Goal: Transaction & Acquisition: Purchase product/service

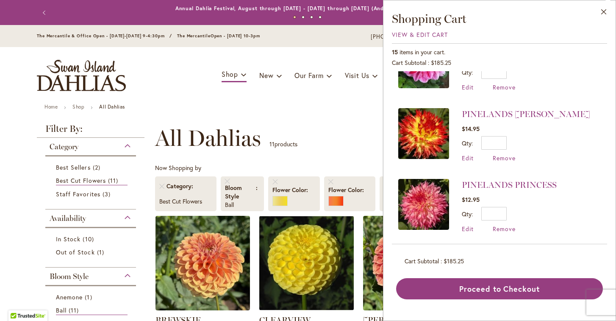
scroll to position [185, 0]
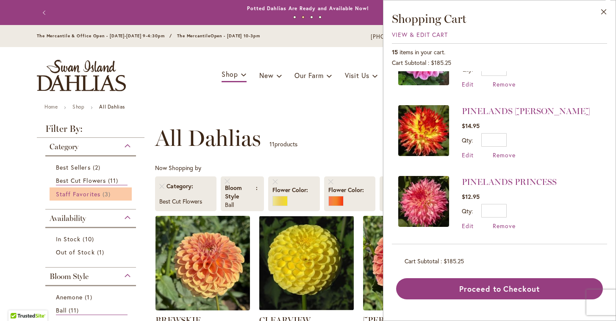
click at [88, 194] on span "Staff Favorites" at bounding box center [78, 194] width 44 height 8
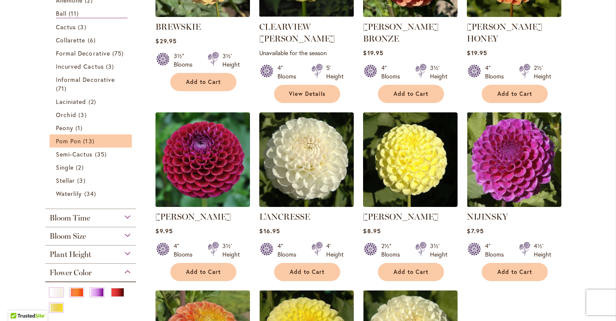
scroll to position [298, 0]
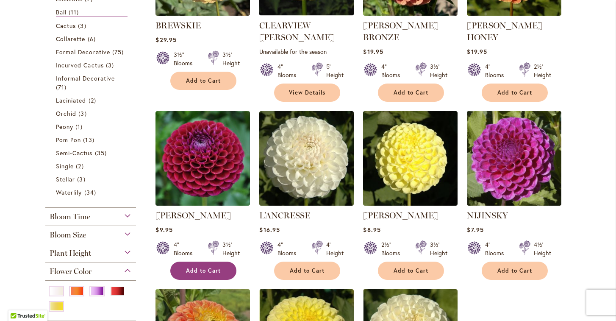
click at [201, 267] on span "Add to Cart" at bounding box center [203, 270] width 35 height 7
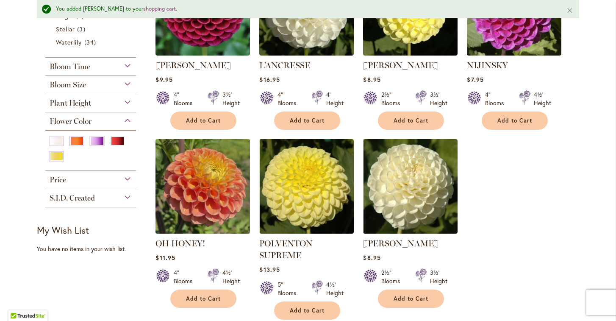
scroll to position [474, 0]
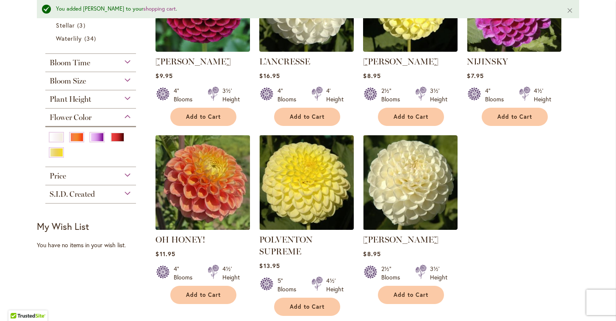
click at [213, 183] on img at bounding box center [202, 182] width 99 height 99
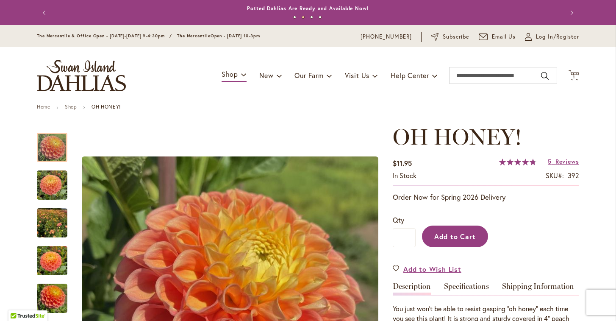
click at [457, 235] on span "Add to Cart" at bounding box center [455, 236] width 42 height 9
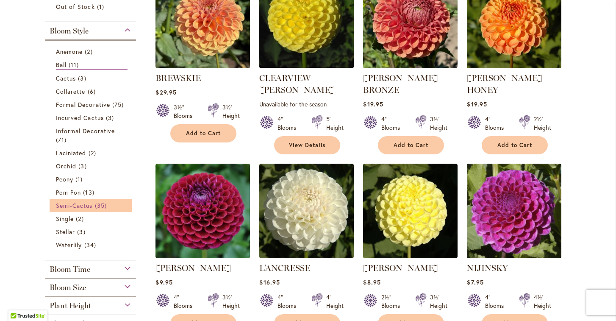
scroll to position [235, 0]
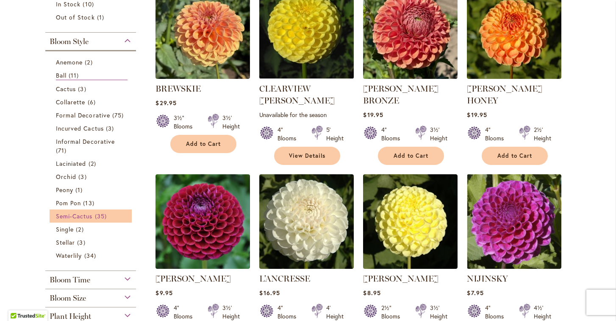
click at [73, 215] on span "Semi-Cactus" at bounding box center [74, 216] width 37 height 8
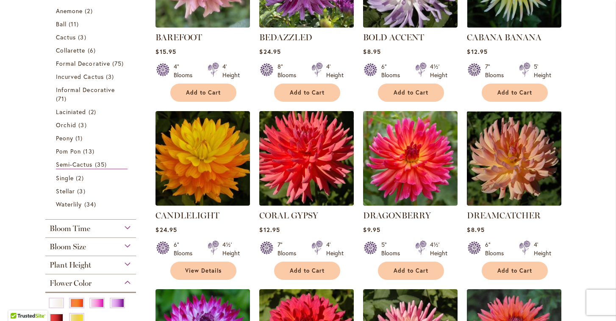
scroll to position [293, 0]
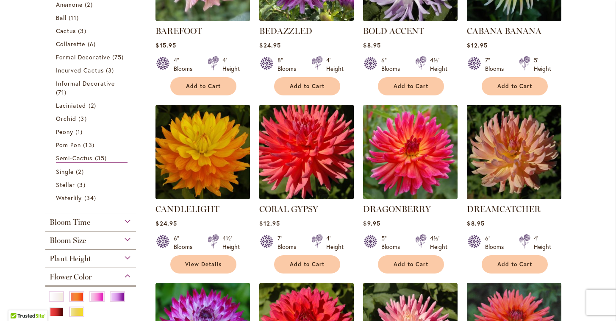
click at [299, 143] on img at bounding box center [306, 151] width 99 height 99
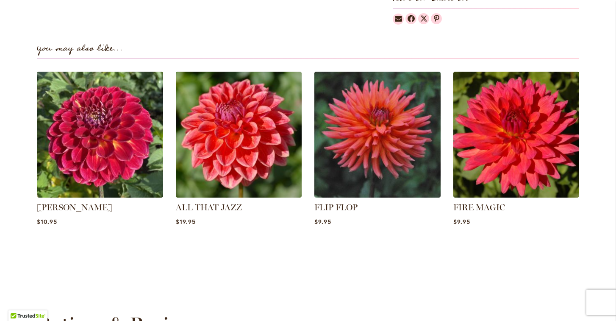
scroll to position [565, 0]
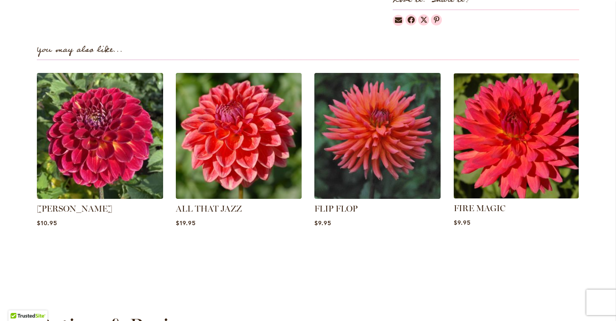
click at [525, 135] on img at bounding box center [515, 135] width 131 height 131
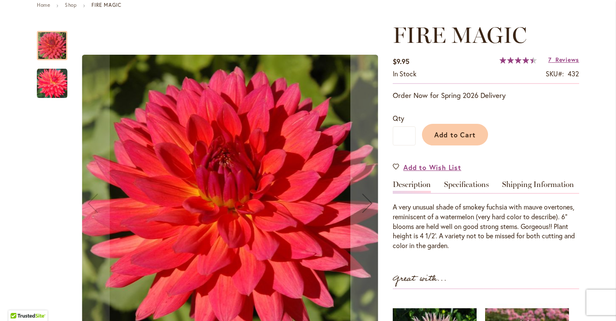
scroll to position [101, 0]
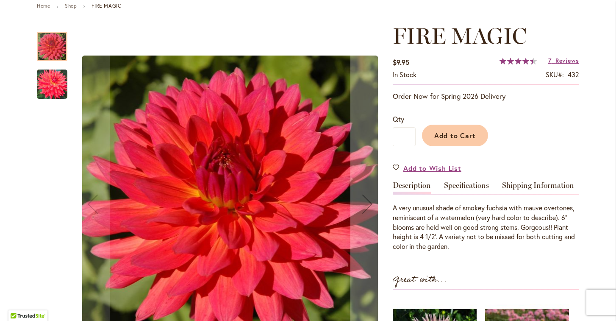
click at [57, 82] on img "FIRE MAGIC" at bounding box center [52, 84] width 30 height 30
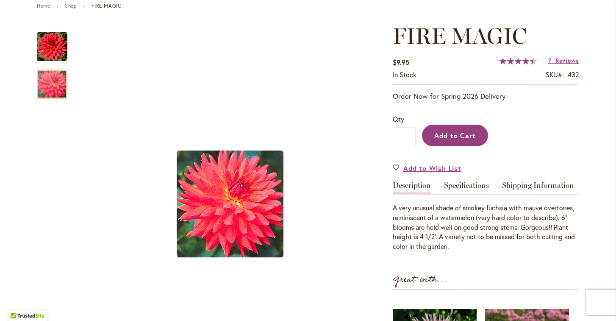
click at [465, 138] on span "Add to Cart" at bounding box center [455, 135] width 42 height 9
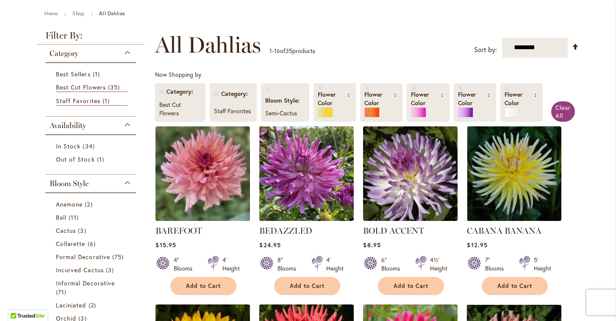
scroll to position [145, 0]
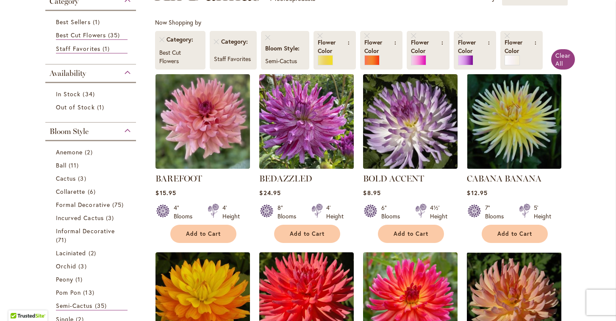
click at [324, 120] on img at bounding box center [306, 121] width 99 height 99
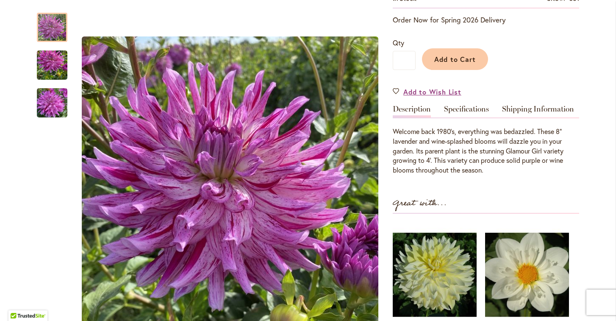
scroll to position [176, 0]
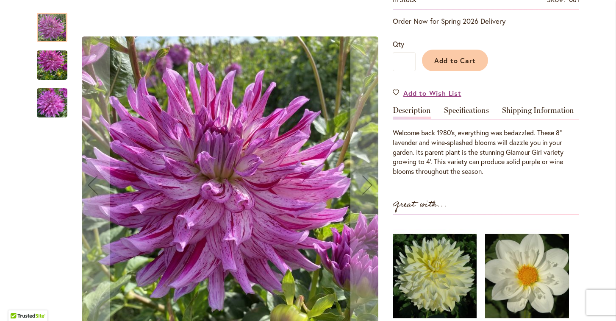
click at [58, 62] on img "Bedazzled" at bounding box center [52, 65] width 30 height 41
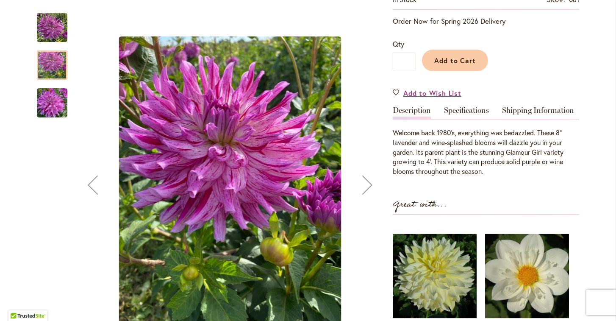
click at [57, 99] on img "Bedazzled" at bounding box center [52, 103] width 30 height 41
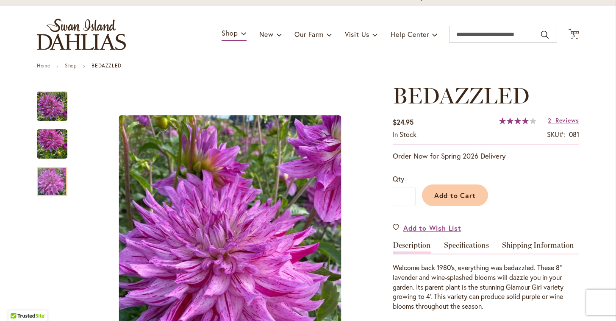
scroll to position [40, 0]
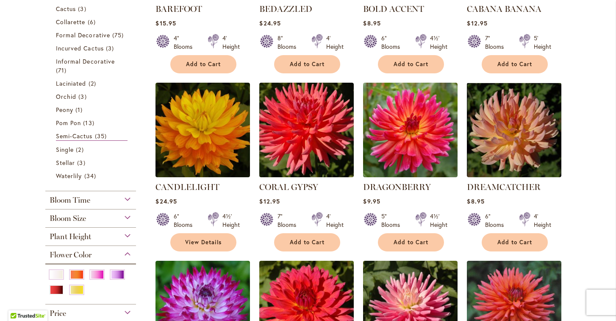
scroll to position [318, 0]
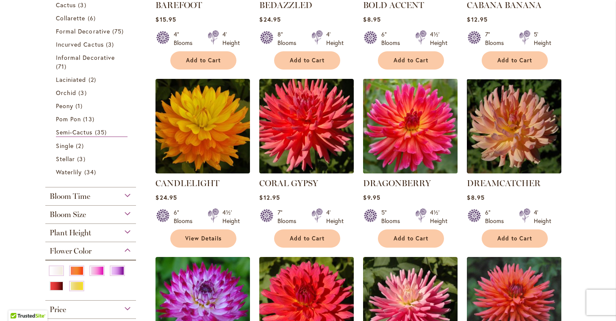
click at [421, 149] on img at bounding box center [410, 125] width 99 height 99
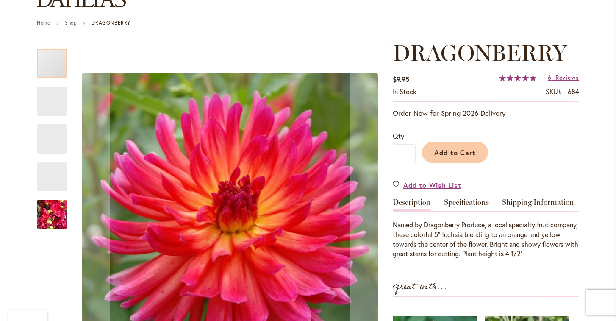
scroll to position [120, 0]
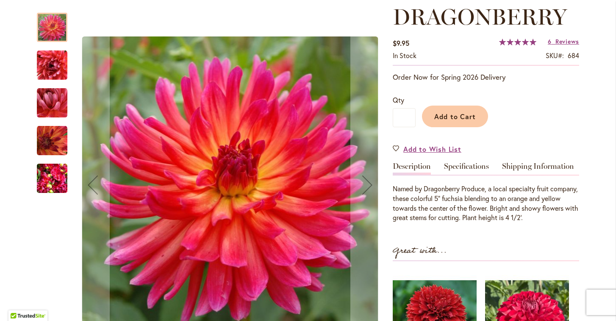
click at [59, 178] on img "DRAGONBERRY" at bounding box center [52, 178] width 30 height 41
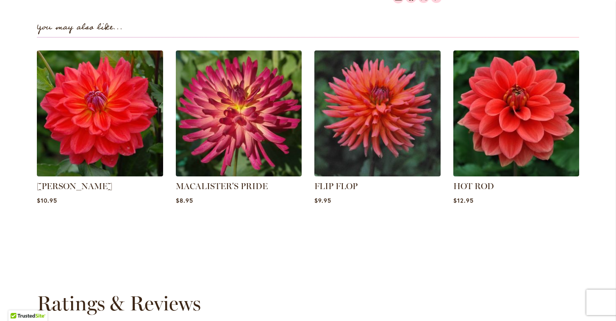
scroll to position [601, 0]
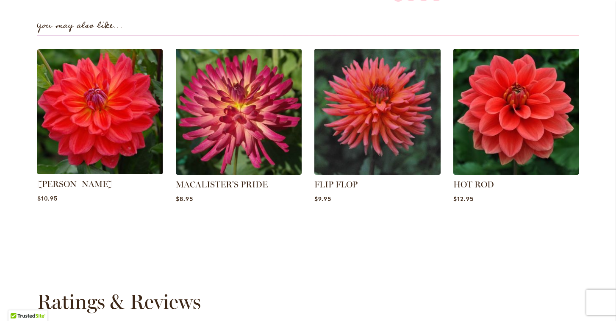
click at [97, 106] on img at bounding box center [99, 111] width 131 height 131
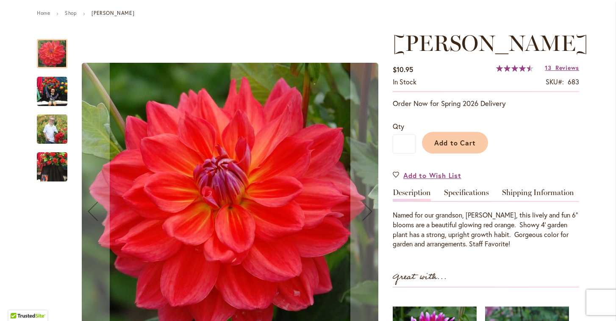
scroll to position [101, 0]
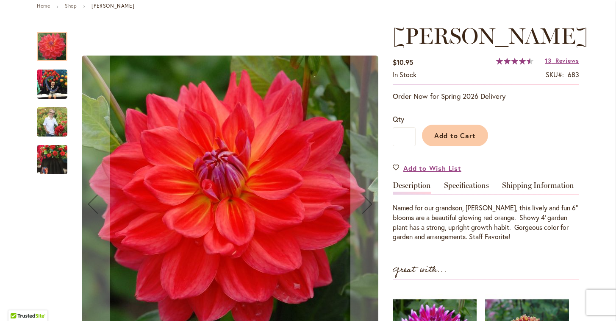
click at [53, 119] on img "COOPER BLAINE" at bounding box center [52, 121] width 30 height 38
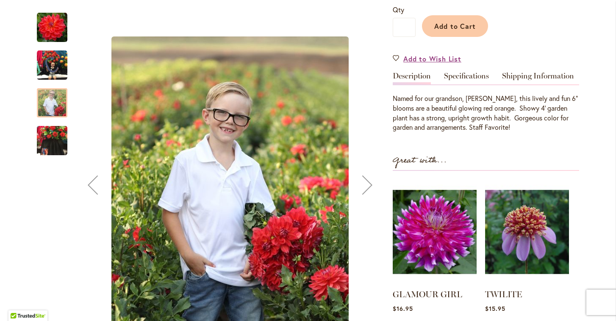
scroll to position [215, 0]
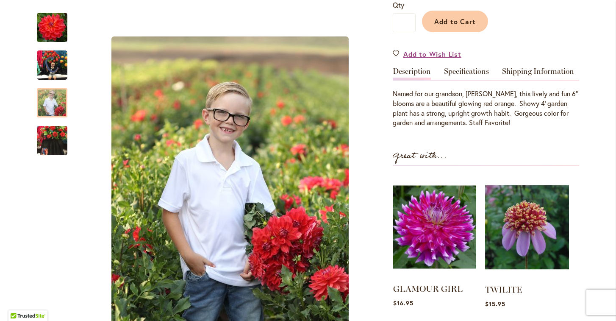
click at [423, 247] on img at bounding box center [434, 227] width 83 height 104
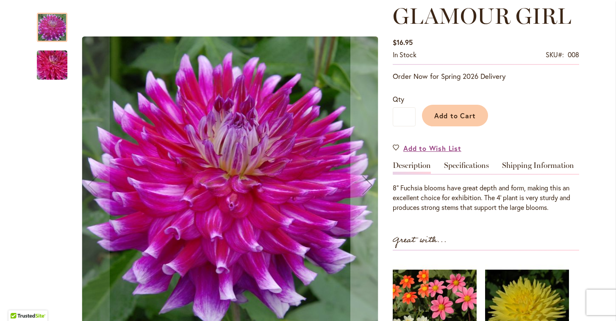
scroll to position [116, 0]
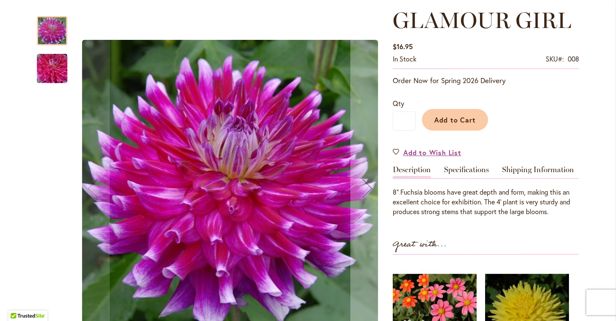
click at [52, 66] on img "GLAMOUR GIRL" at bounding box center [52, 68] width 61 height 41
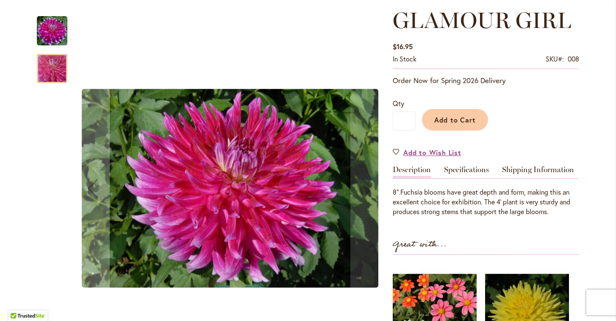
click at [56, 31] on img "GLAMOUR GIRL" at bounding box center [52, 31] width 30 height 30
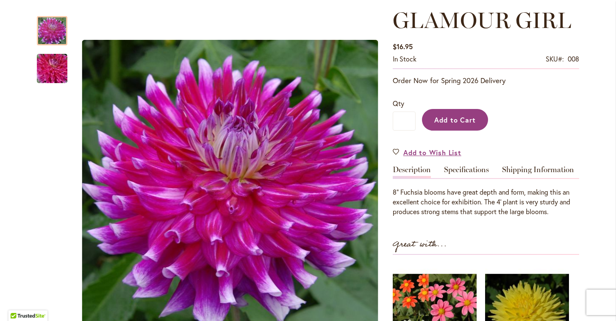
click at [457, 117] on span "Add to Cart" at bounding box center [455, 119] width 42 height 9
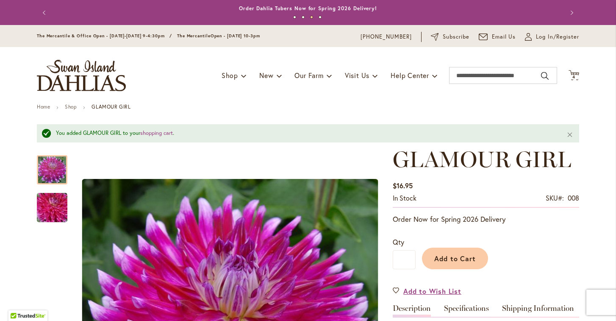
scroll to position [0, 0]
click at [573, 77] on span "4" at bounding box center [573, 77] width 3 height 6
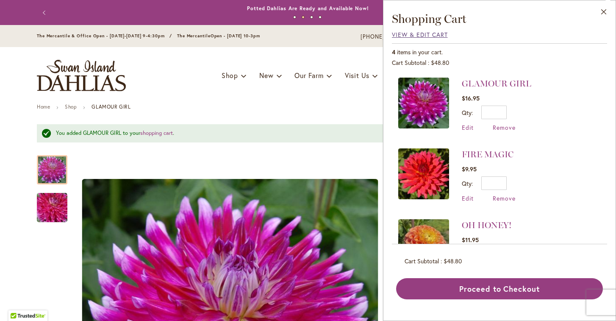
click at [425, 34] on span "View & Edit Cart" at bounding box center [420, 34] width 56 height 8
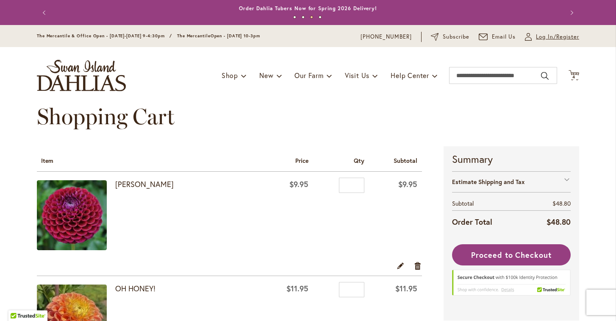
click at [550, 37] on span "Log In/Register" at bounding box center [557, 37] width 43 height 8
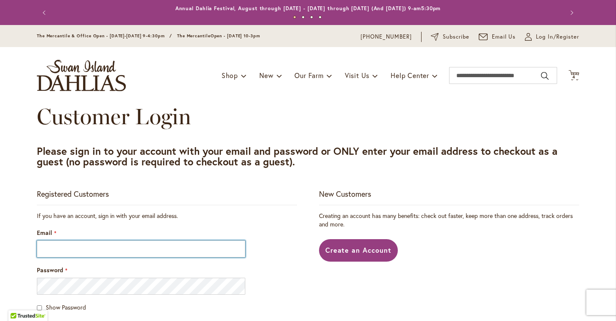
click at [127, 248] on input "Email" at bounding box center [141, 248] width 208 height 17
type input "**********"
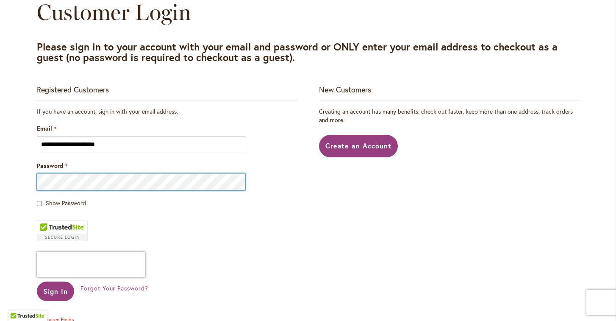
scroll to position [114, 0]
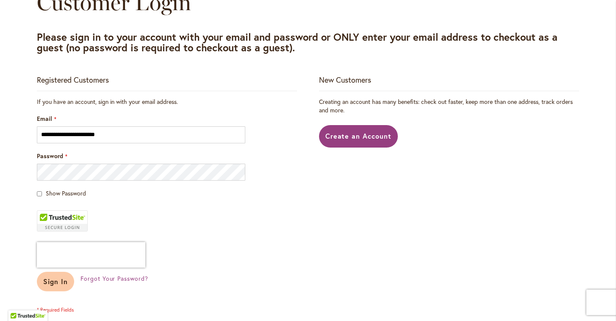
click at [63, 284] on span "Sign In" at bounding box center [55, 281] width 25 height 9
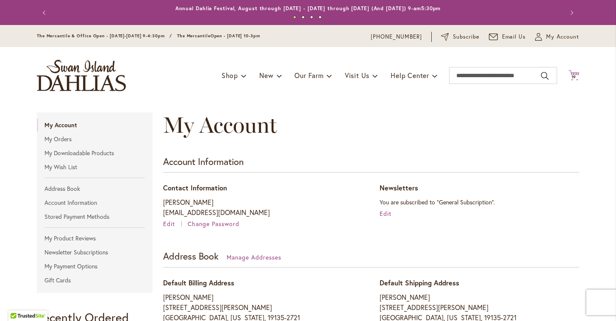
click at [571, 77] on span "19" at bounding box center [573, 77] width 5 height 6
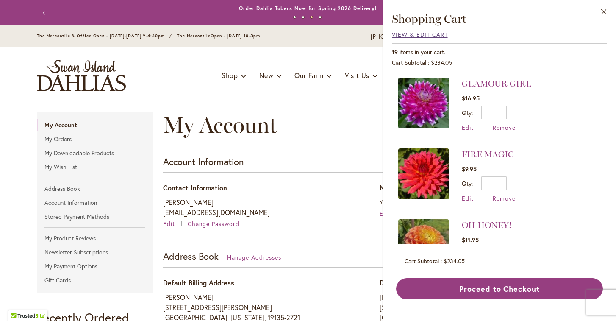
click at [428, 33] on span "View & Edit Cart" at bounding box center [420, 34] width 56 height 8
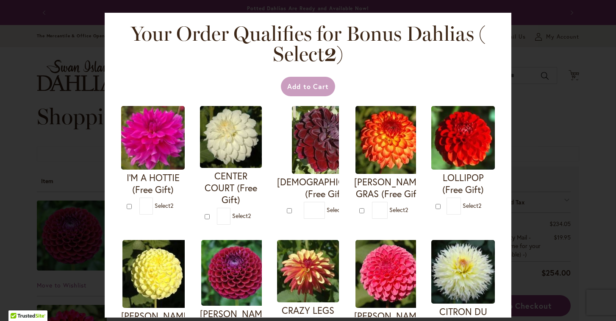
click at [351, 184] on div "MARDY GRAS (Free Gift) * 2" at bounding box center [385, 165] width 73 height 130
type input "*"
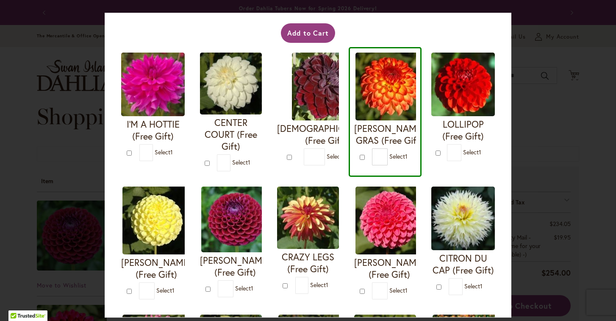
scroll to position [53, 0]
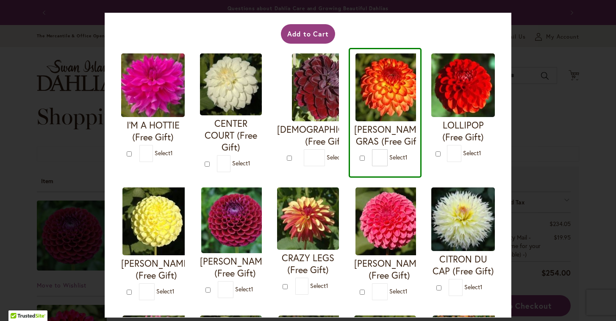
type input "*"
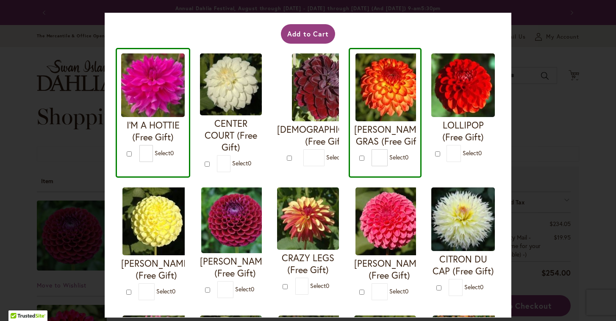
click at [531, 221] on div "Your Order Qualifies for Bonus Dahlias ( Select 0 ) Add to Cart I'M A HOTTIE (F…" at bounding box center [308, 160] width 616 height 321
click at [318, 35] on button "Add to Cart" at bounding box center [308, 33] width 55 height 19
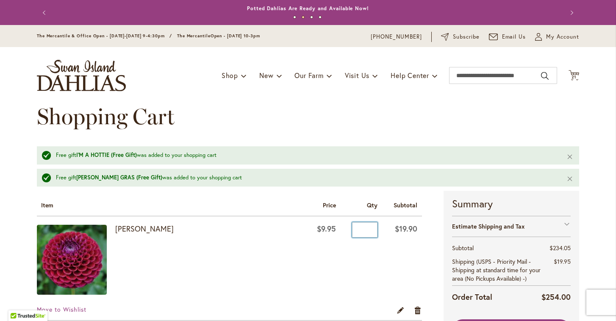
drag, startPoint x: 367, startPoint y: 231, endPoint x: 350, endPoint y: 231, distance: 16.9
click at [352, 231] on input "*" at bounding box center [364, 229] width 25 height 15
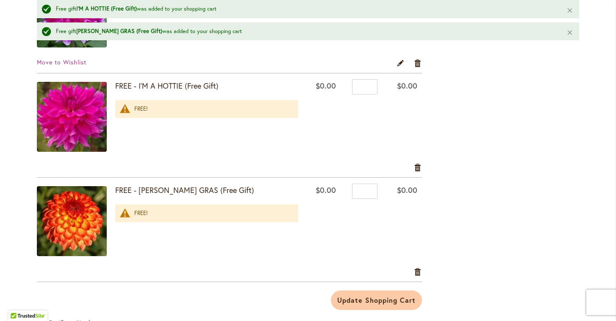
scroll to position [2017, 0]
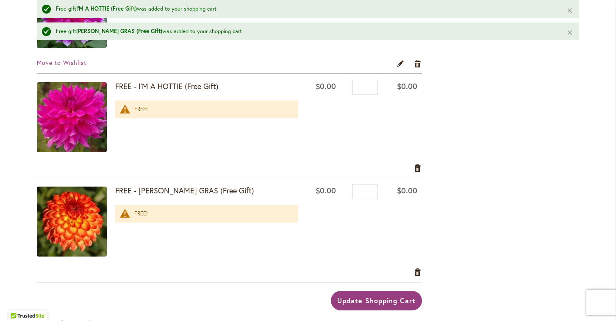
type input "*"
click at [368, 300] on span "Update Shopping Cart" at bounding box center [376, 300] width 78 height 9
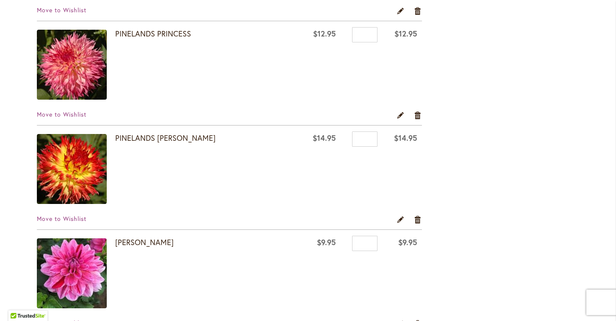
scroll to position [1194, 0]
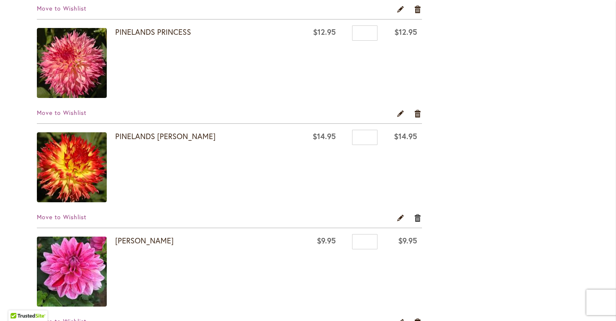
click at [418, 219] on link "Remove item" at bounding box center [418, 217] width 8 height 9
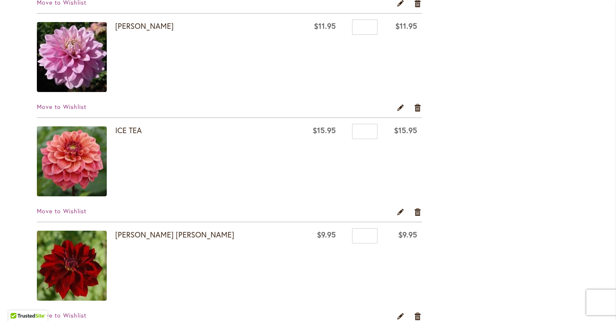
scroll to position [365, 0]
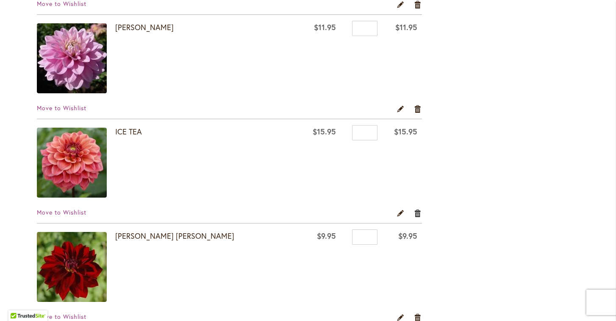
click at [415, 213] on link "Remove item" at bounding box center [418, 212] width 8 height 9
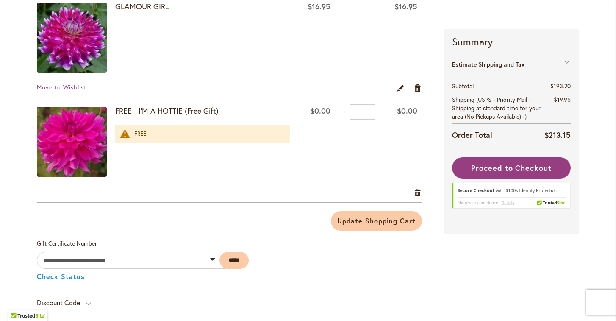
scroll to position [1717, 0]
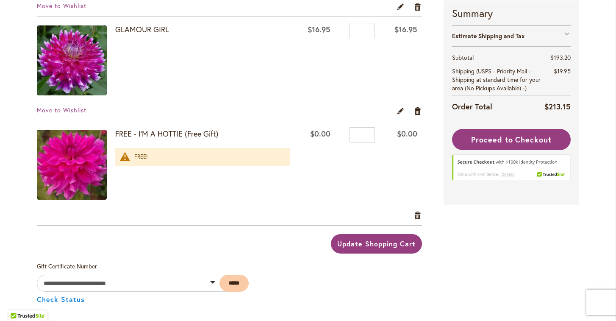
click at [366, 247] on span "Update Shopping Cart" at bounding box center [376, 243] width 78 height 9
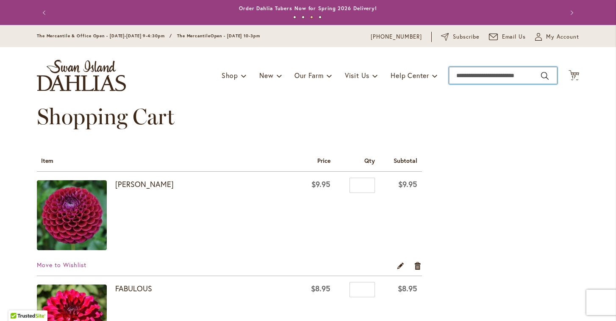
click at [471, 76] on input "Search" at bounding box center [503, 75] width 108 height 17
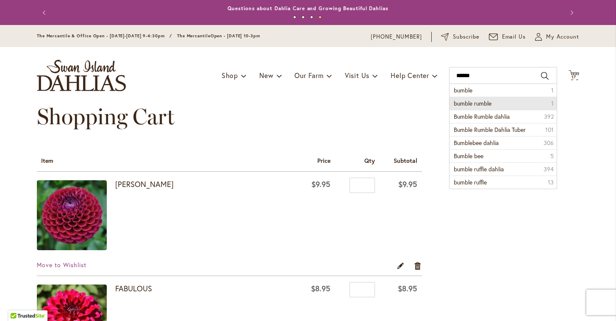
click at [490, 101] on span "bumble rumble" at bounding box center [473, 103] width 38 height 8
type input "**********"
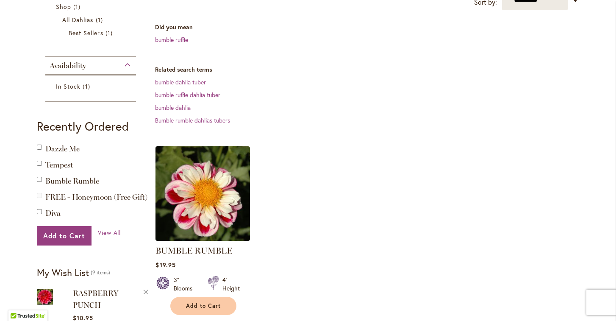
scroll to position [196, 0]
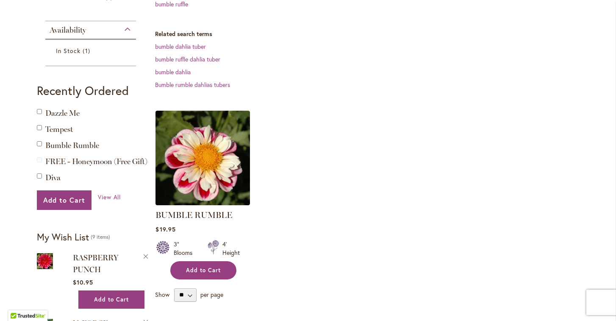
click at [203, 268] on span "Add to Cart" at bounding box center [203, 269] width 35 height 7
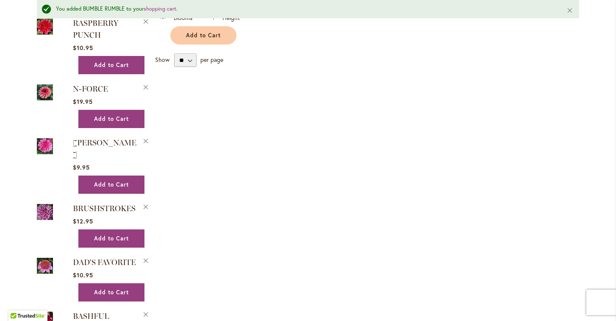
scroll to position [459, 0]
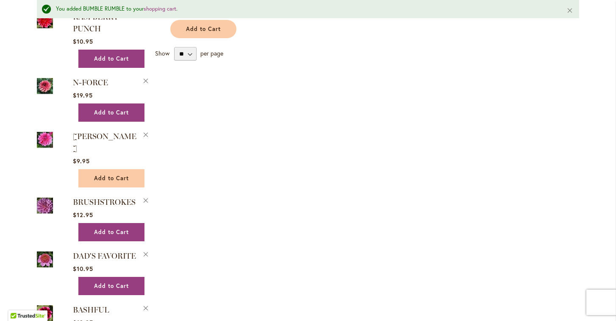
click at [113, 174] on span "Add to Cart" at bounding box center [111, 177] width 35 height 7
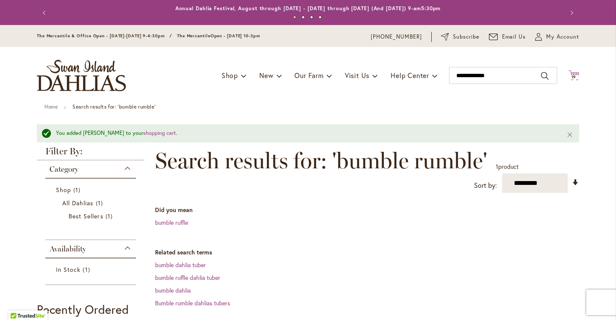
click at [574, 73] on icon "Cart .cls-1 { fill: #231f20; }" at bounding box center [573, 75] width 11 height 11
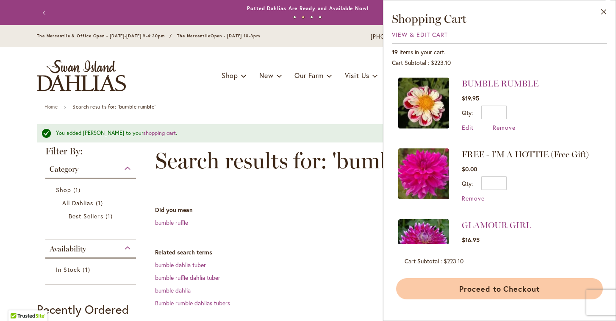
click at [487, 292] on button "Proceed to Checkout" at bounding box center [499, 288] width 207 height 21
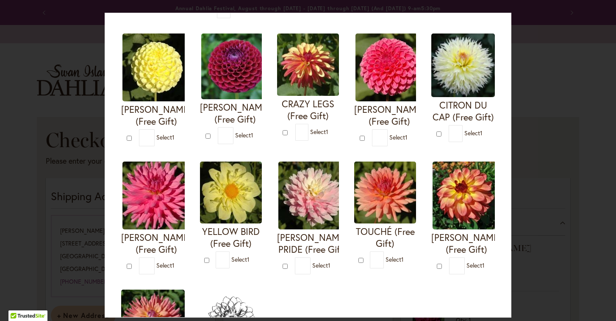
scroll to position [192, 0]
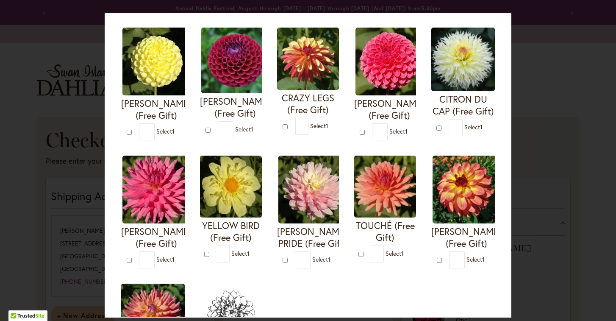
type input "*"
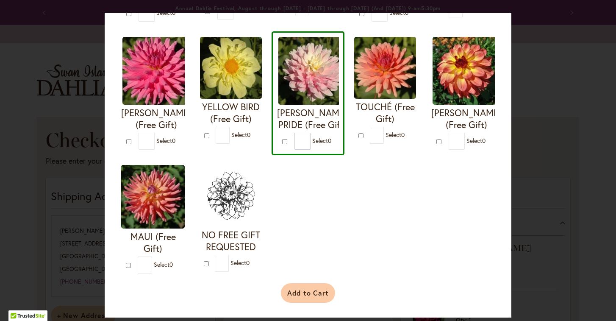
scroll to position [321, 0]
click at [304, 293] on button "Add to Cart" at bounding box center [308, 292] width 55 height 19
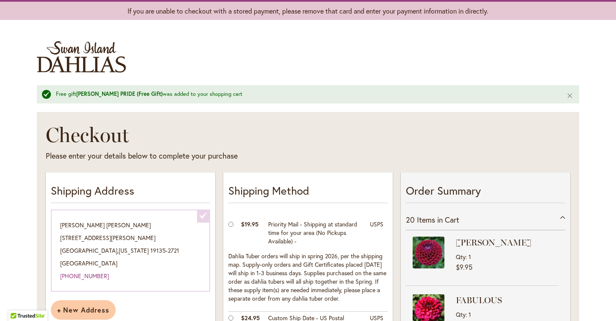
scroll to position [51, 0]
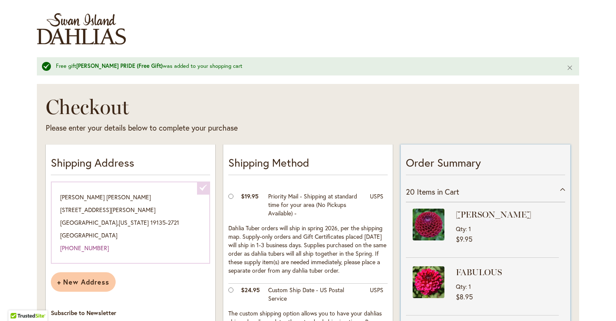
click at [424, 192] on span "Items in Cart" at bounding box center [438, 191] width 42 height 10
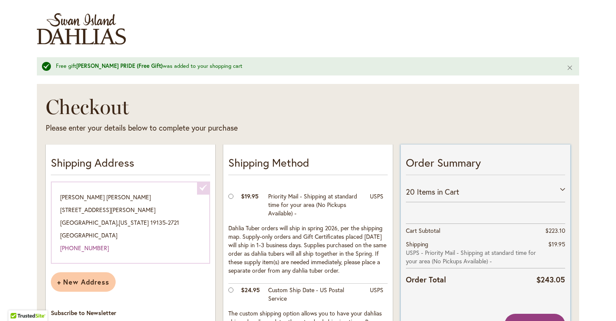
click at [424, 192] on span "Items in Cart" at bounding box center [438, 191] width 42 height 10
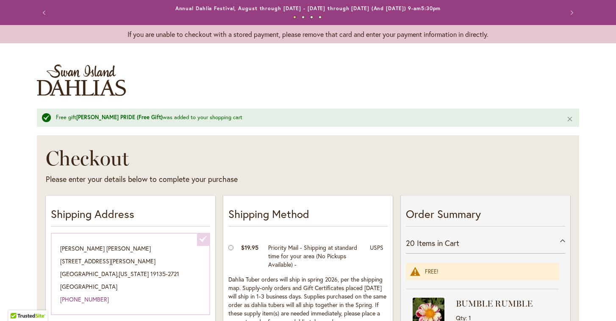
scroll to position [0, 0]
click at [100, 79] on img "store logo" at bounding box center [81, 79] width 89 height 31
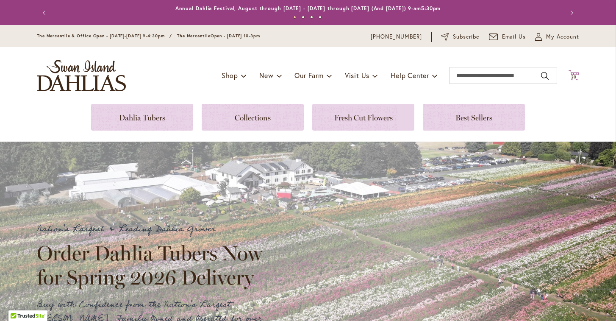
click at [575, 75] on span "20" at bounding box center [574, 77] width 6 height 6
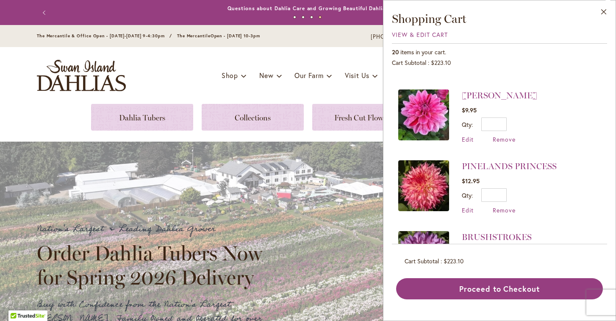
scroll to position [563, 0]
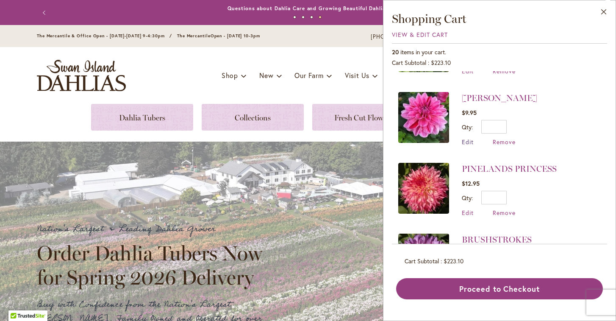
click at [470, 139] on span "Edit" at bounding box center [468, 142] width 12 height 8
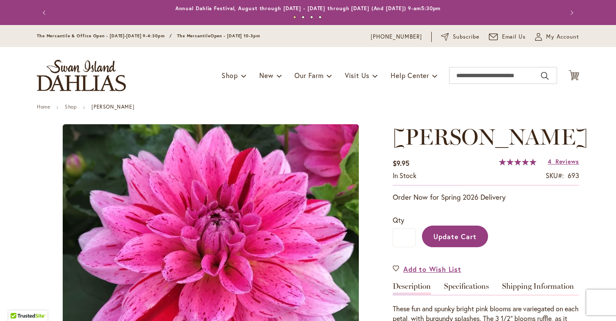
type input "******"
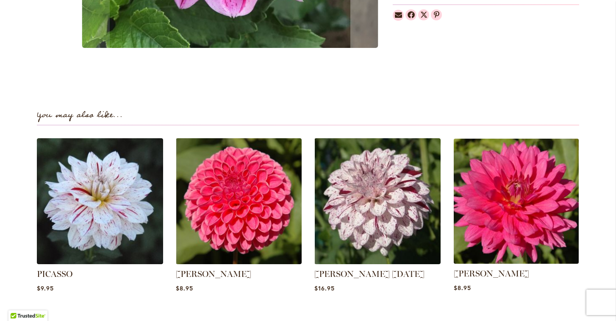
scroll to position [406, 0]
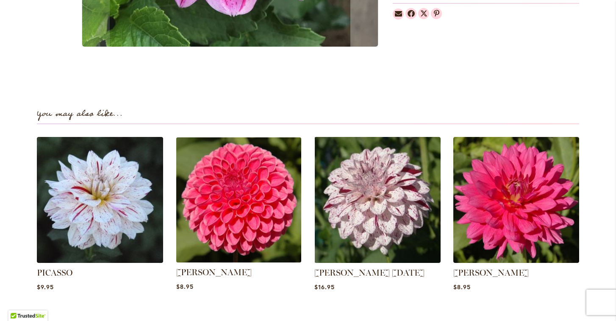
click at [241, 213] on img at bounding box center [238, 199] width 131 height 131
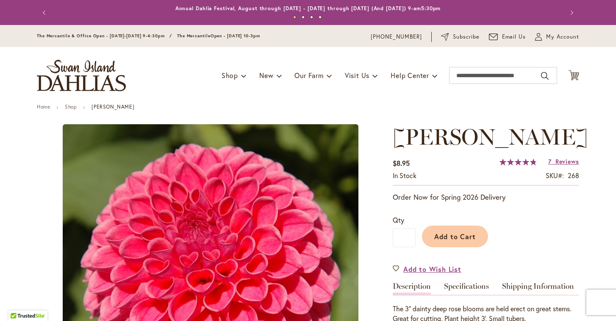
type input "******"
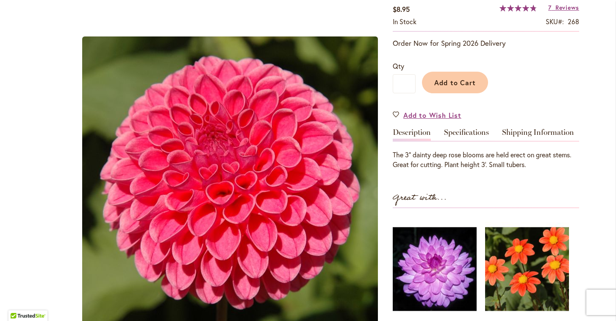
scroll to position [145, 0]
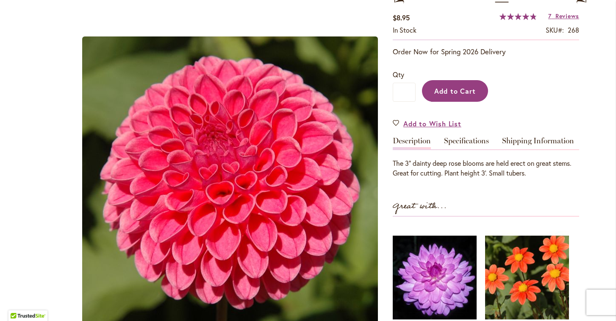
click at [462, 91] on span "Add to Cart" at bounding box center [455, 90] width 42 height 9
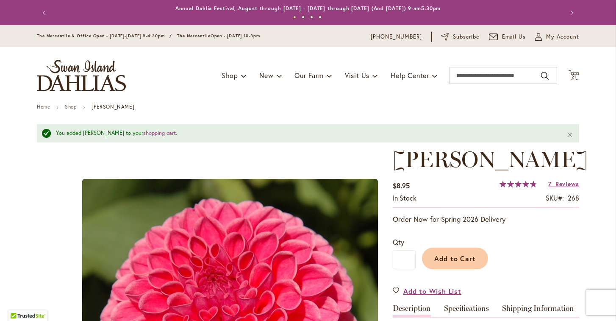
scroll to position [0, 0]
click at [576, 77] on span "21" at bounding box center [573, 77] width 5 height 6
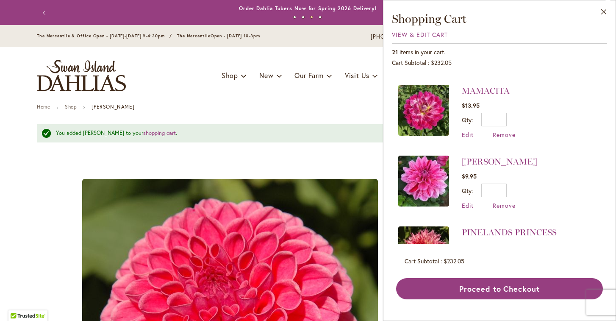
scroll to position [575, 0]
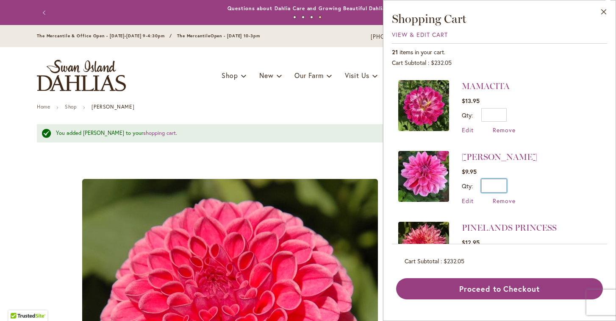
drag, startPoint x: 504, startPoint y: 182, endPoint x: 494, endPoint y: 182, distance: 10.6
click at [494, 182] on input "*" at bounding box center [493, 186] width 25 height 14
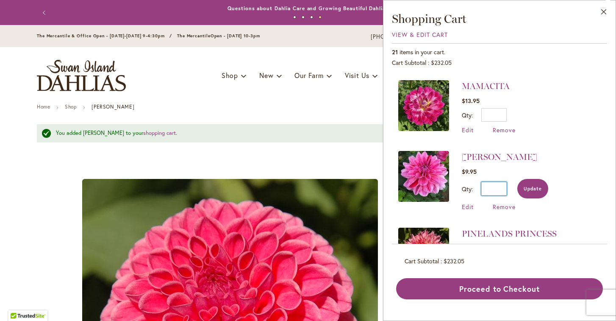
type input "*"
click at [537, 185] on span "Update" at bounding box center [532, 188] width 18 height 6
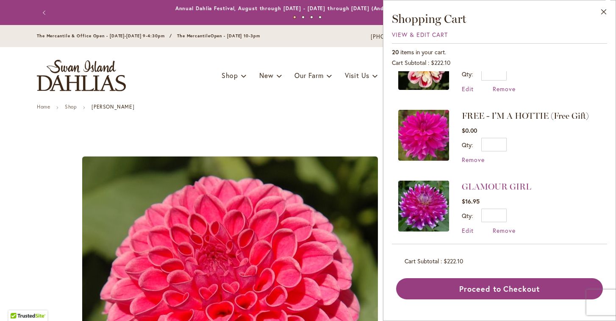
scroll to position [205, 0]
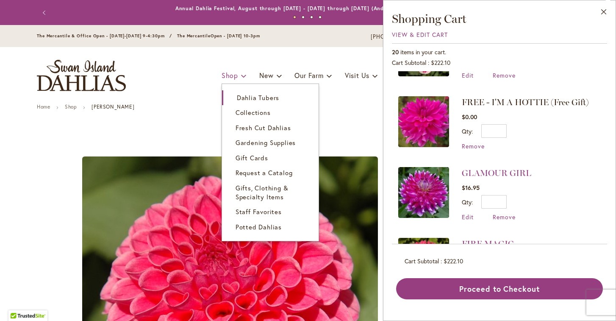
click at [232, 75] on span "Shop" at bounding box center [229, 75] width 17 height 9
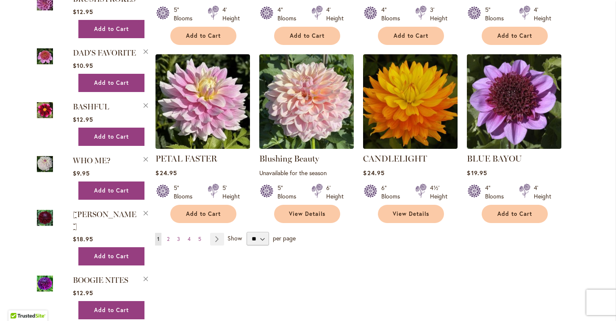
scroll to position [712, 0]
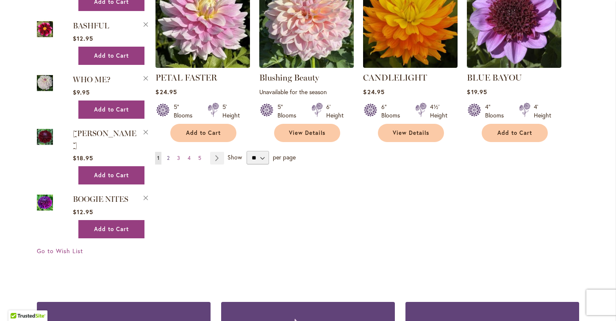
click at [168, 156] on span "2" at bounding box center [168, 158] width 3 height 6
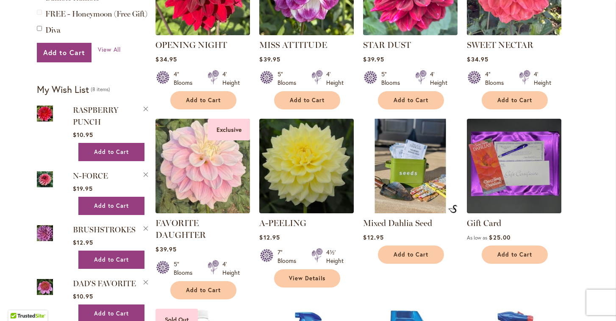
scroll to position [403, 0]
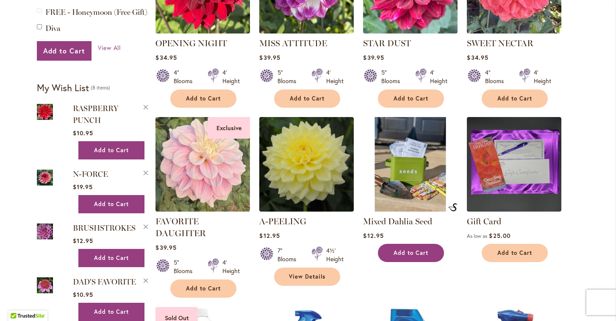
click at [413, 252] on span "Add to Cart" at bounding box center [410, 252] width 35 height 7
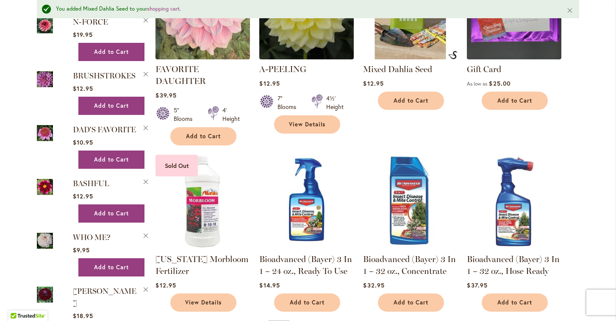
scroll to position [581, 0]
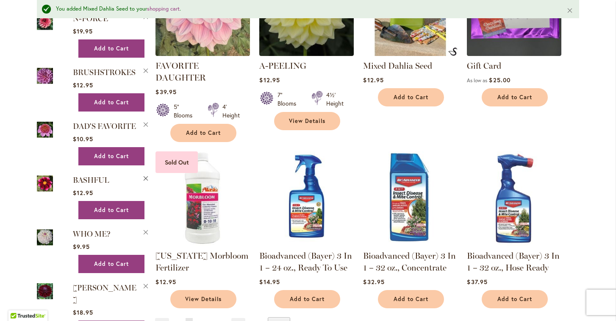
click at [147, 174] on button "Remove BASHFUL from Wishlist" at bounding box center [146, 177] width 8 height 9
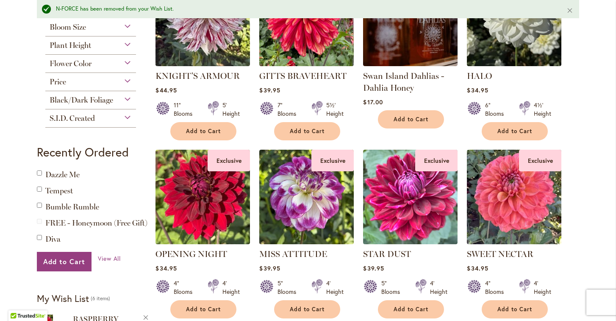
scroll to position [289, 0]
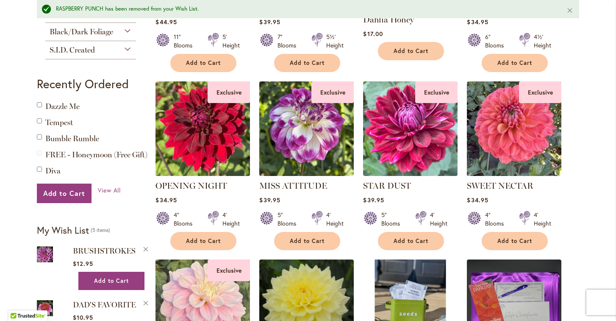
scroll to position [363, 0]
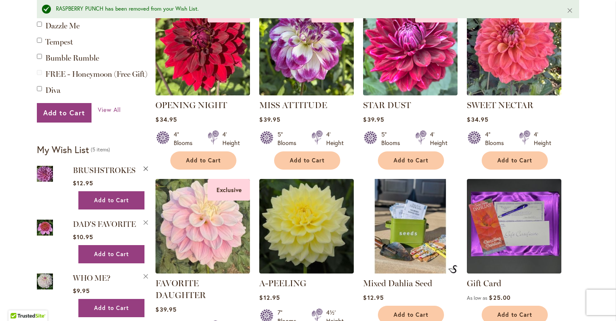
click at [145, 167] on button "Remove BRUSHSTROKES from Wishlist" at bounding box center [146, 167] width 8 height 9
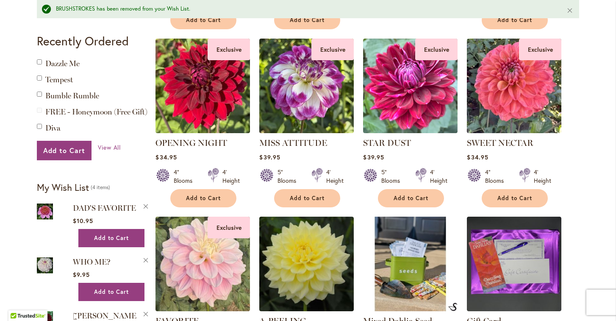
scroll to position [352, 0]
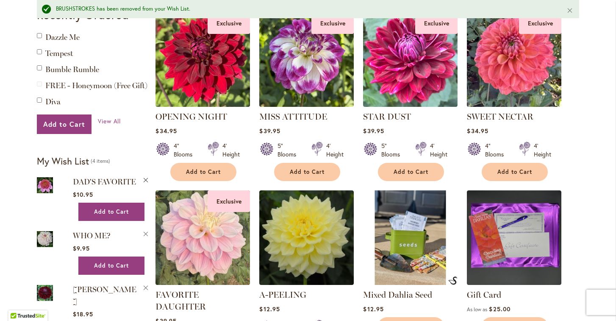
click at [147, 176] on button "Remove DAD'S FAVORITE from Wishlist" at bounding box center [146, 179] width 8 height 9
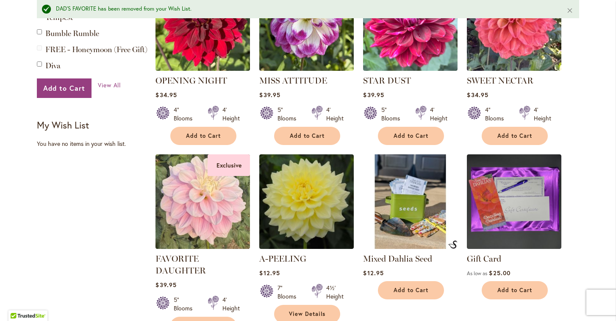
scroll to position [392, 0]
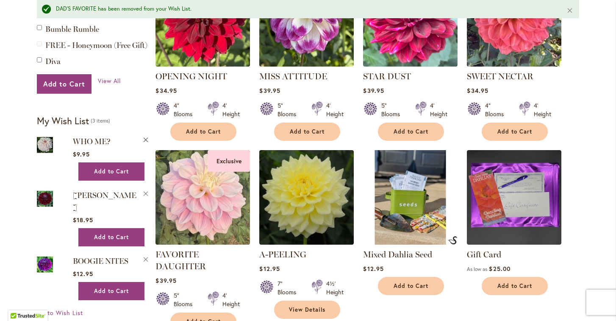
click at [146, 138] on button "Remove WHO ME? from Wishlist" at bounding box center [146, 139] width 8 height 9
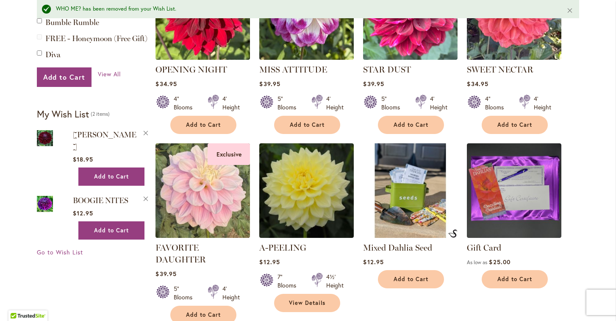
scroll to position [454, 0]
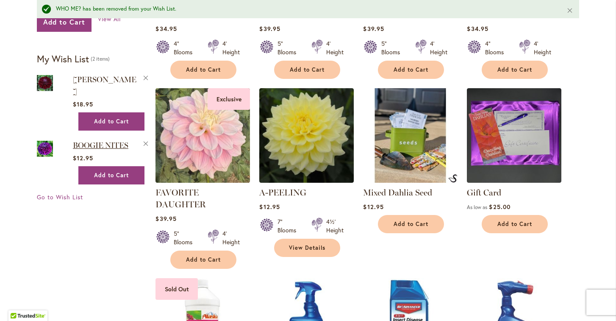
click at [95, 141] on span "BOOGIE NITES" at bounding box center [100, 145] width 55 height 9
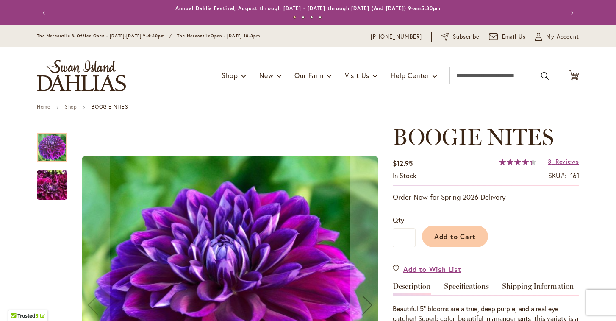
type input "******"
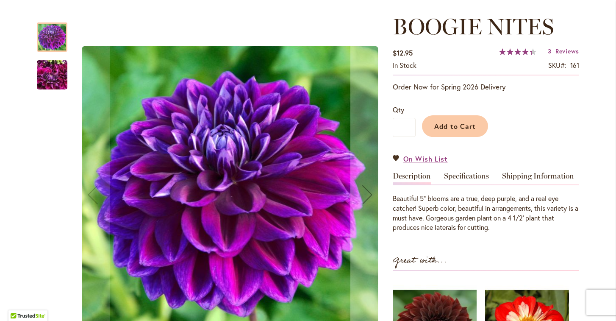
scroll to position [86, 0]
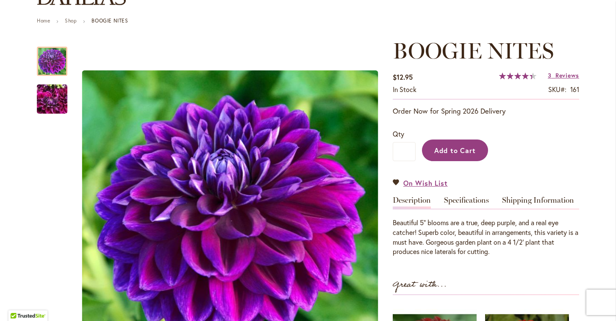
click at [459, 151] on span "Add to Cart" at bounding box center [455, 150] width 42 height 9
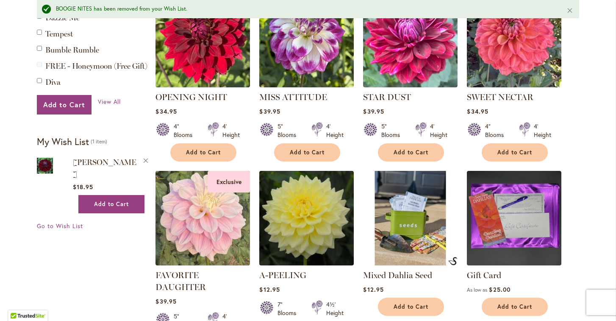
scroll to position [378, 0]
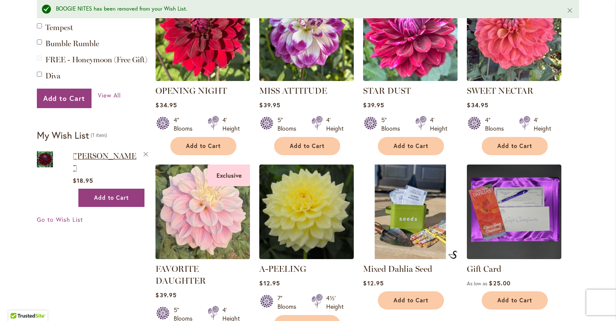
click at [90, 155] on span "Kaisha Lea" at bounding box center [105, 161] width 64 height 21
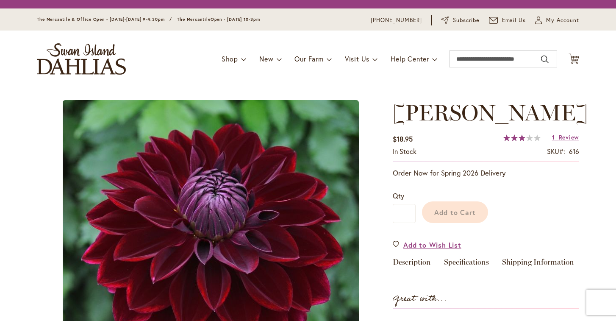
type input "******"
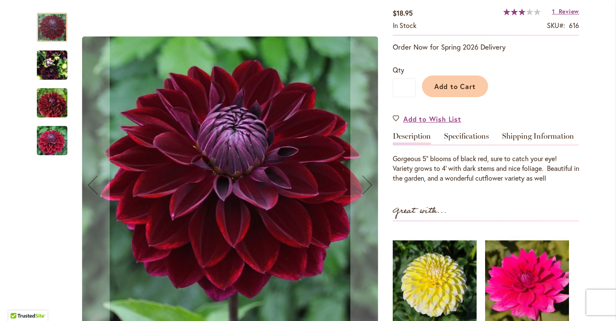
scroll to position [171, 0]
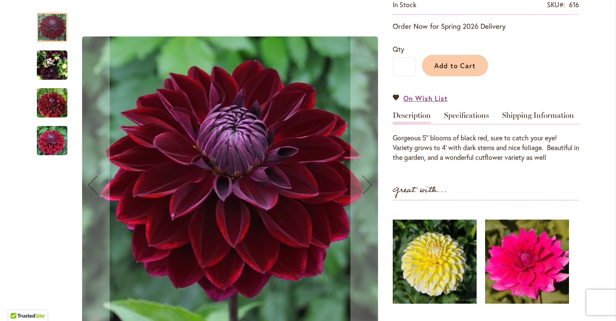
click at [54, 70] on img "Kaisha Lea" at bounding box center [52, 65] width 30 height 41
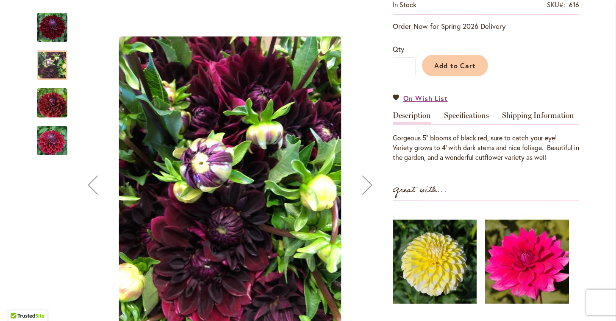
click at [60, 104] on img "Kaisha Lea" at bounding box center [52, 103] width 61 height 41
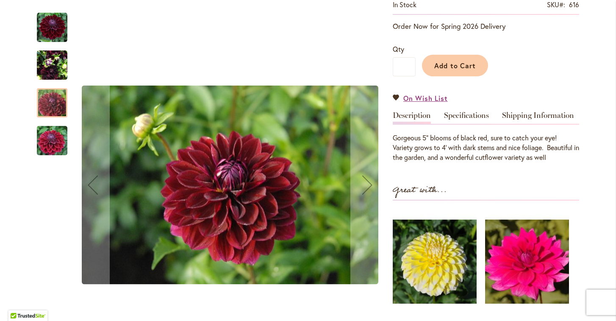
click at [55, 145] on img "Kaisha Lea" at bounding box center [52, 140] width 61 height 41
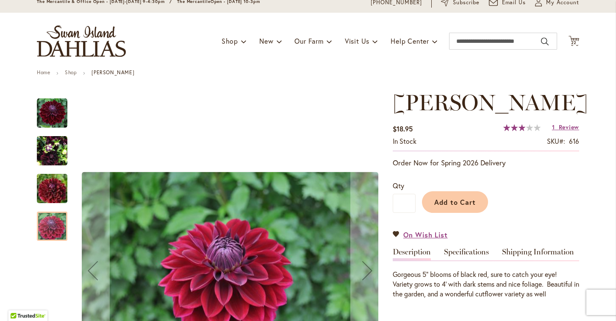
scroll to position [15, 0]
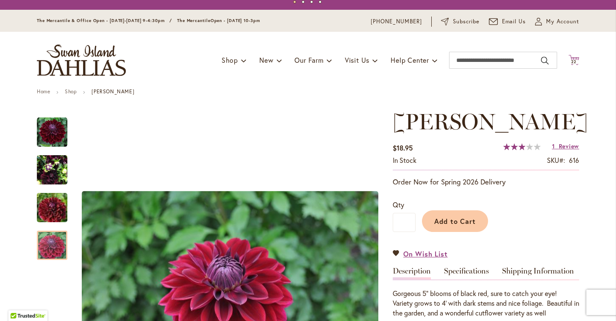
click at [576, 63] on icon at bounding box center [573, 60] width 11 height 10
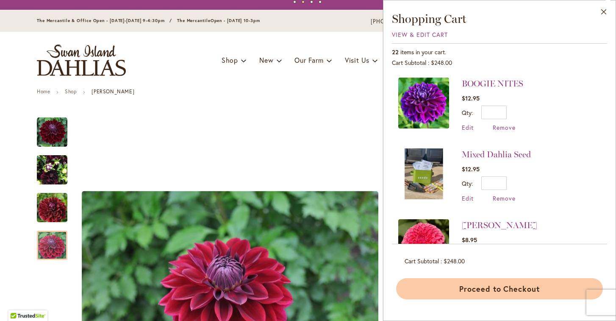
click at [482, 288] on button "Proceed to Checkout" at bounding box center [499, 288] width 207 height 21
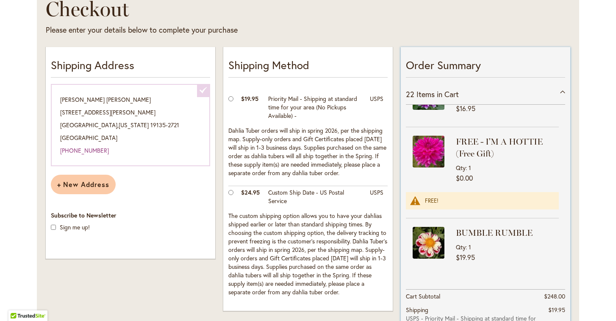
scroll to position [895, 0]
